Goal: Find specific page/section: Find specific page/section

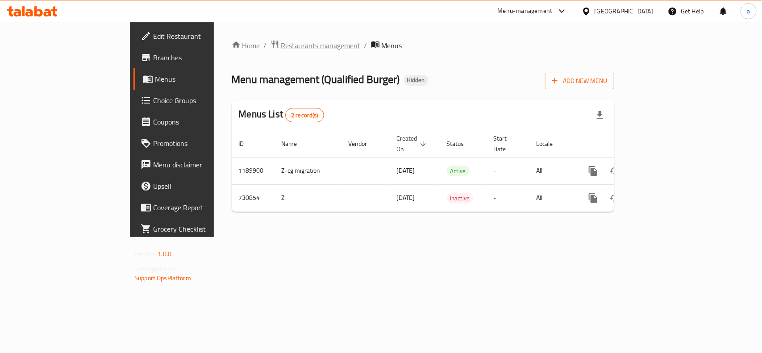
click at [281, 43] on span "Restaurants management" at bounding box center [320, 45] width 79 height 11
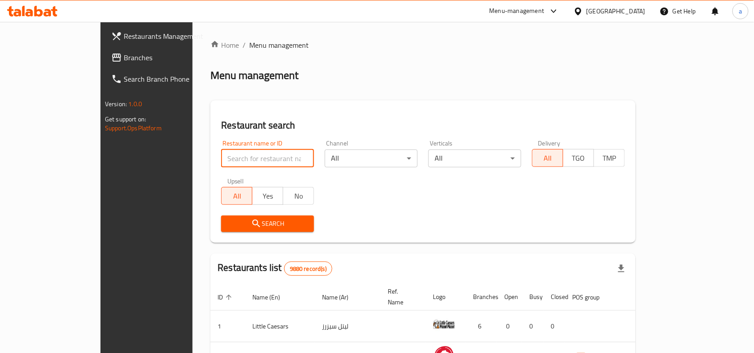
click at [231, 155] on input "search" at bounding box center [267, 159] width 93 height 18
paste input "646750"
type input "646750"
click button "Search" at bounding box center [267, 224] width 93 height 17
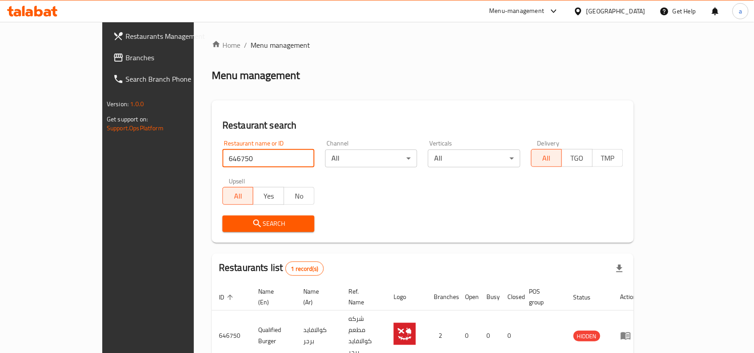
click at [635, 10] on div "Kuwait" at bounding box center [615, 11] width 59 height 10
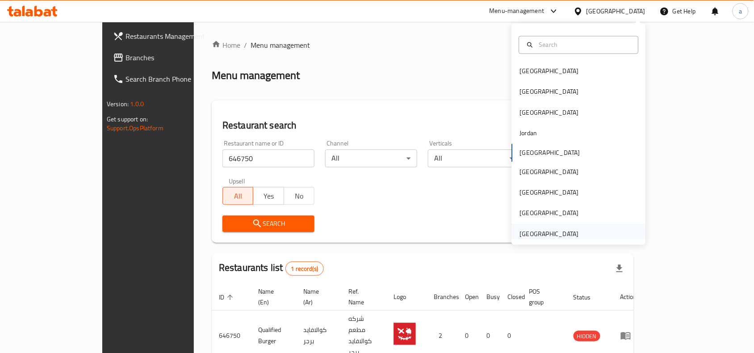
click at [552, 238] on div "United Arab Emirates" at bounding box center [549, 234] width 59 height 10
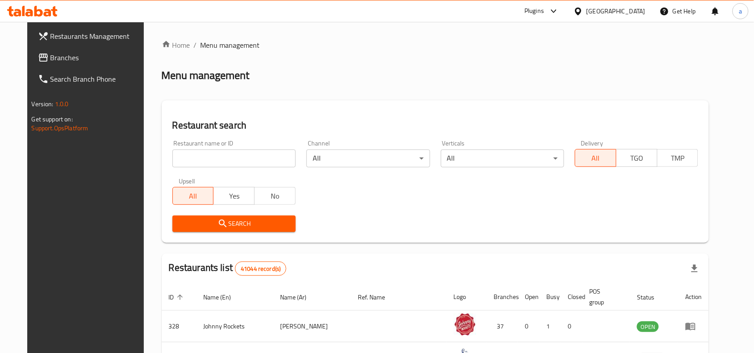
click at [50, 63] on span "Branches" at bounding box center [98, 57] width 96 height 11
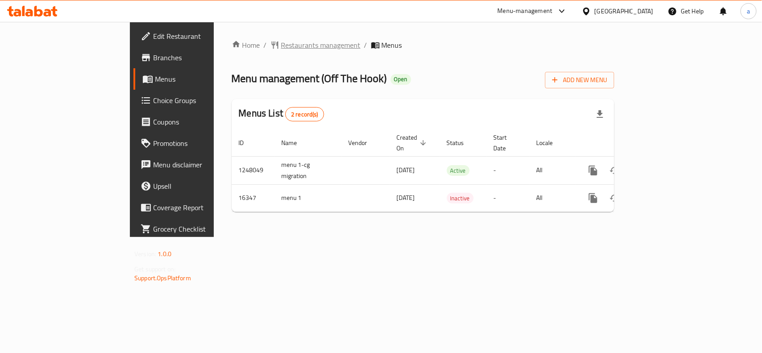
click at [281, 41] on span "Restaurants management" at bounding box center [320, 45] width 79 height 11
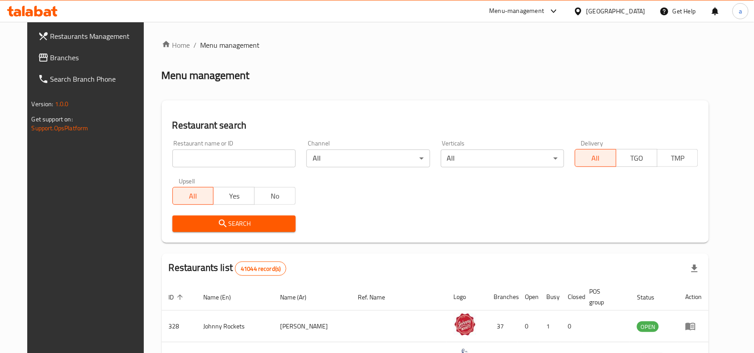
click at [208, 159] on input "search" at bounding box center [233, 159] width 123 height 18
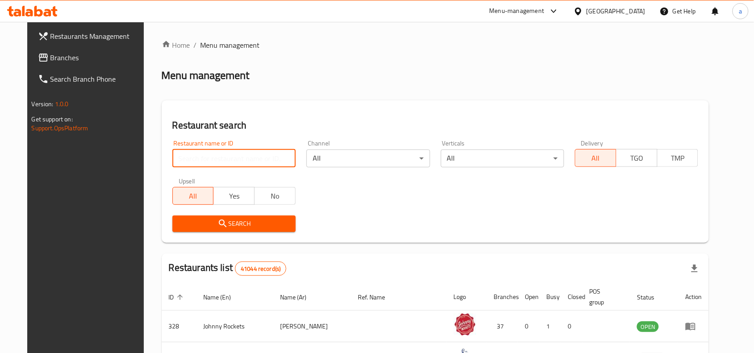
paste input "9326"
type input "9326"
click button "Search" at bounding box center [233, 224] width 123 height 17
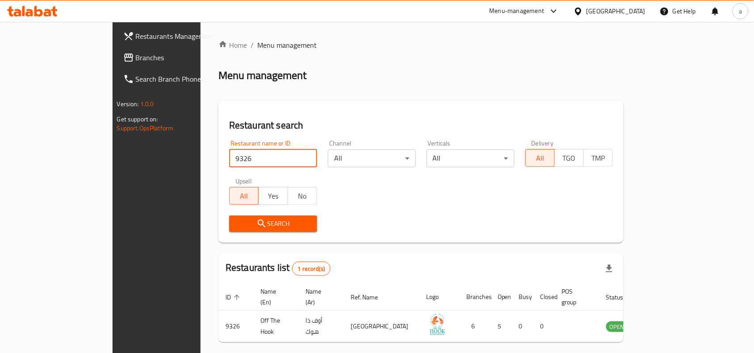
click at [597, 7] on div "United Arab Emirates" at bounding box center [615, 11] width 59 height 10
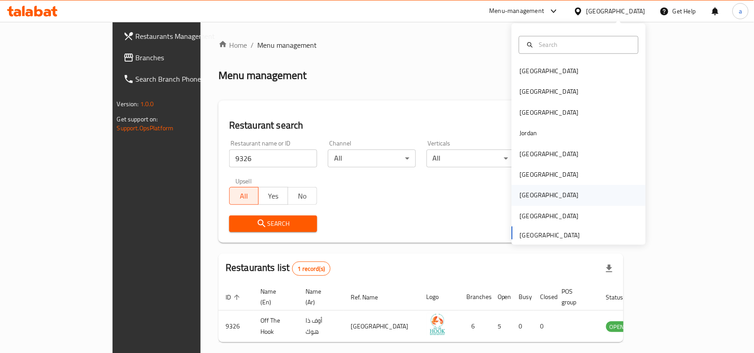
click at [525, 195] on div "Qatar" at bounding box center [549, 196] width 59 height 10
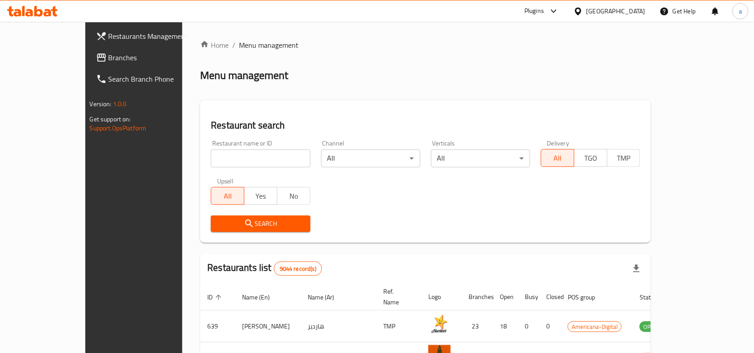
click at [108, 61] on span "Branches" at bounding box center [156, 57] width 96 height 11
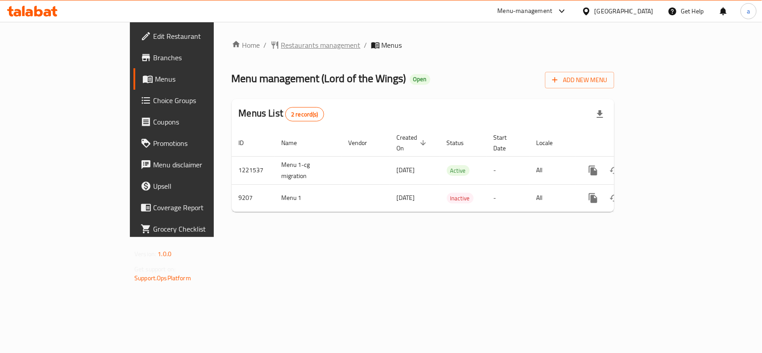
click at [281, 42] on span "Restaurants management" at bounding box center [320, 45] width 79 height 11
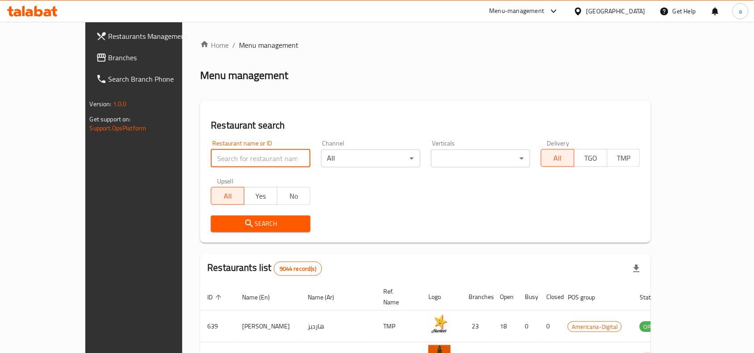
click at [230, 162] on input "search" at bounding box center [260, 159] width 99 height 18
paste input "5558"
type input "5558"
click button "Search" at bounding box center [260, 224] width 99 height 17
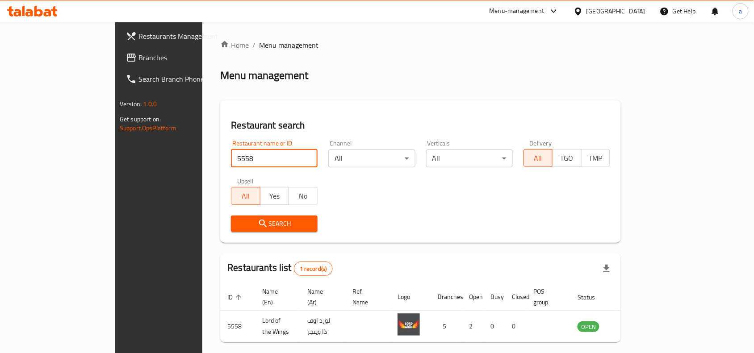
click at [630, 7] on div "Qatar" at bounding box center [615, 11] width 59 height 10
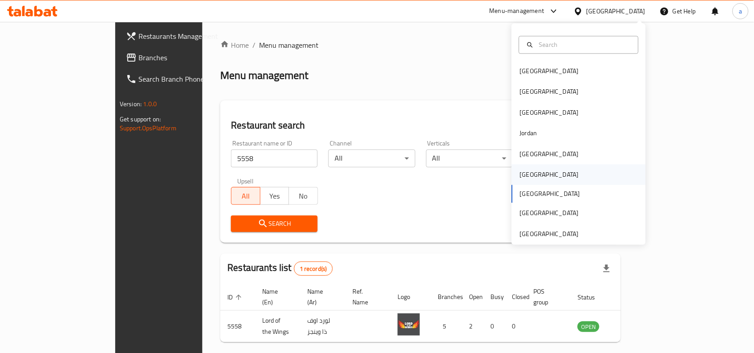
click at [525, 176] on div "[GEOGRAPHIC_DATA]" at bounding box center [549, 175] width 59 height 10
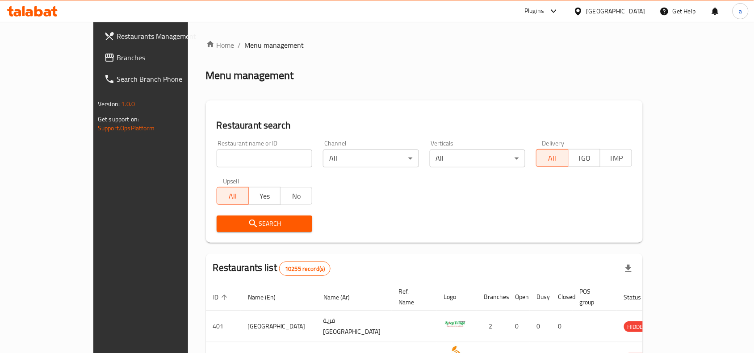
click at [117, 59] on span "Branches" at bounding box center [165, 57] width 96 height 11
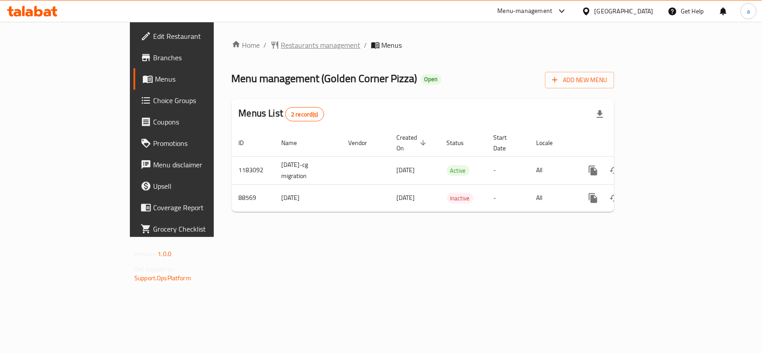
click at [281, 46] on span "Restaurants management" at bounding box center [320, 45] width 79 height 11
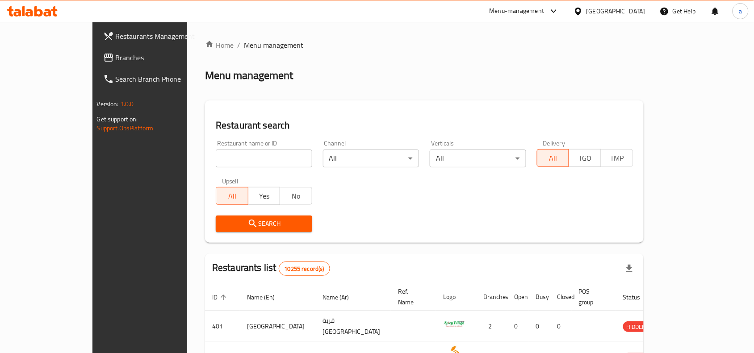
click at [217, 156] on input "search" at bounding box center [264, 159] width 96 height 18
paste input "601181"
type input "601181"
click button "Search" at bounding box center [264, 224] width 96 height 17
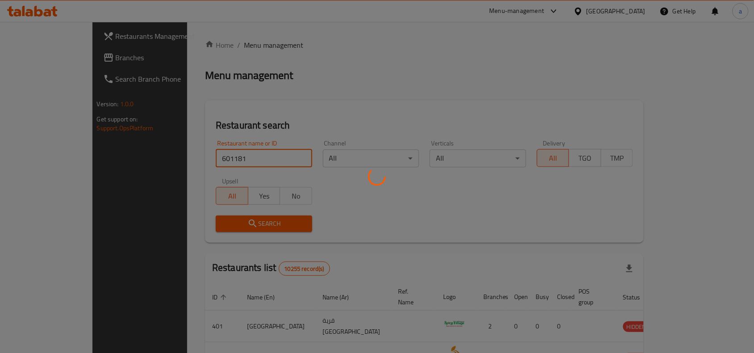
click button "Search" at bounding box center [264, 224] width 96 height 17
